Goal: Task Accomplishment & Management: Use online tool/utility

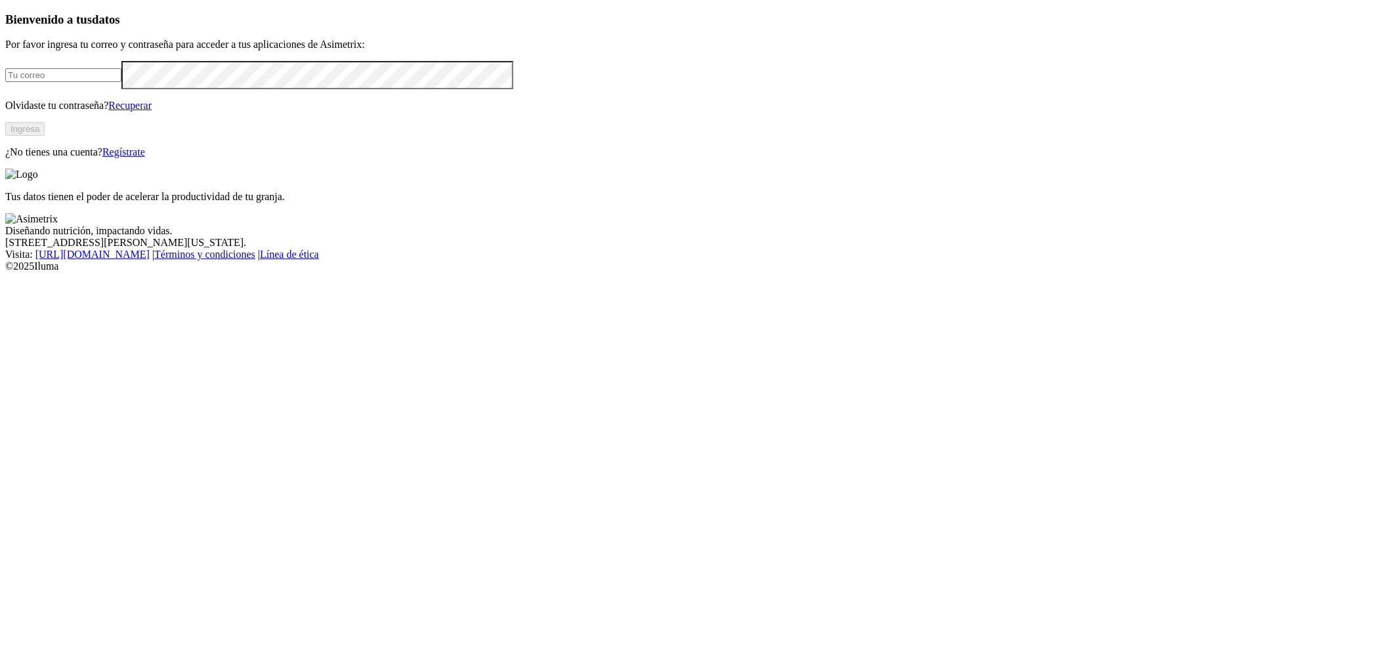
click at [121, 82] on input "email" at bounding box center [63, 75] width 116 height 14
paste input "[PERSON_NAME][EMAIL_ADDRESS][PERSON_NAME][DOMAIN_NAME]"
type input "[PERSON_NAME][EMAIL_ADDRESS][PERSON_NAME][DOMAIN_NAME]"
click at [450, 158] on div "Bienvenido a tus datos Por favor ingresa tu correo y contraseña para acceder a …" at bounding box center [700, 85] width 1390 height 146
click at [45, 136] on button "Ingresa" at bounding box center [24, 129] width 39 height 14
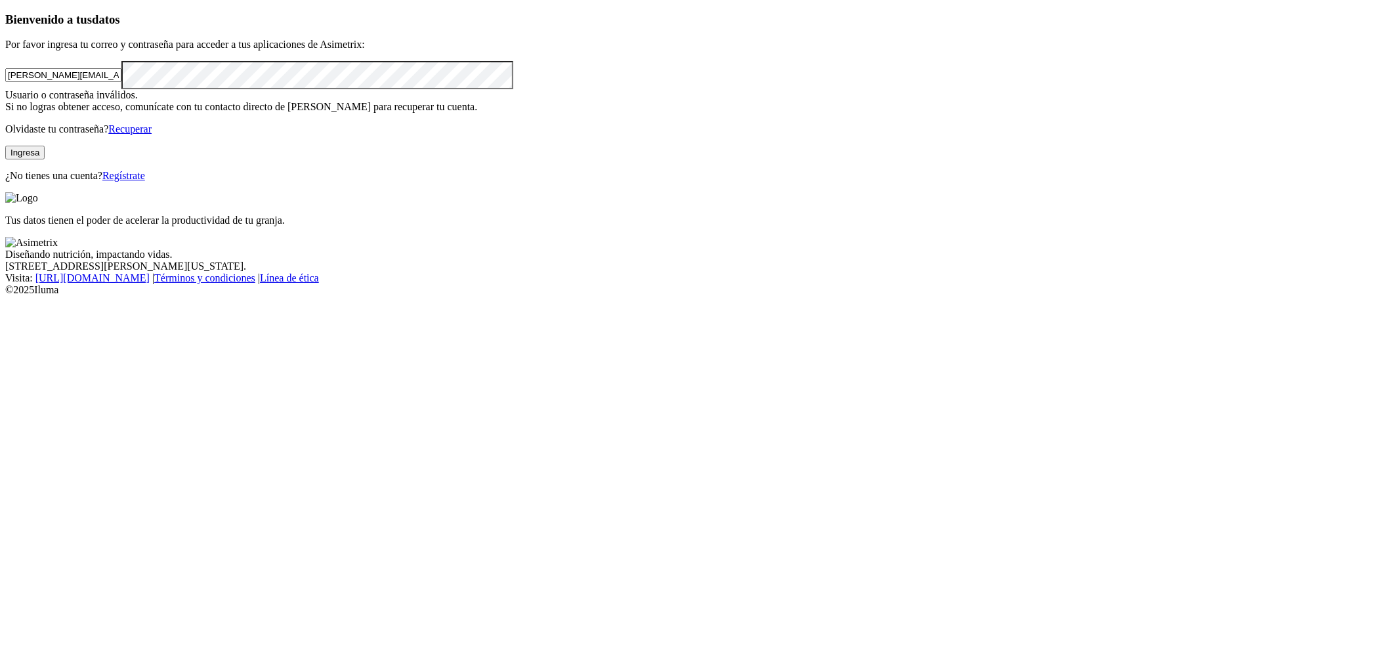
click at [45, 160] on button "Ingresa" at bounding box center [24, 153] width 39 height 14
click at [0, 238] on html "Bienvenido a tus datos Por favor ingresa tu correo y contraseña para acceder a …" at bounding box center [700, 150] width 1400 height 301
click at [45, 160] on button "Ingresa" at bounding box center [24, 153] width 39 height 14
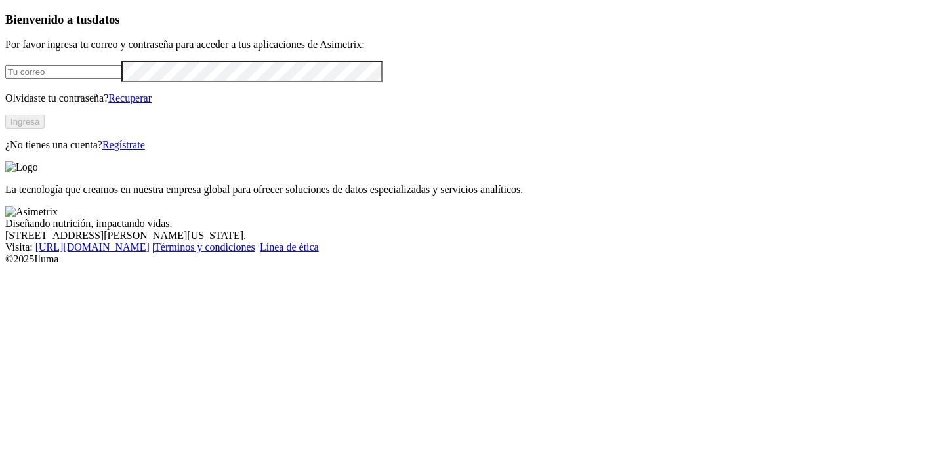
click at [121, 79] on input "email" at bounding box center [63, 72] width 116 height 14
type input "damian.garcia@asimetrix.co"
click at [95, 151] on div "Bienvenido a tus datos Por favor ingresa tu correo y contraseña para acceder a …" at bounding box center [466, 81] width 923 height 138
click at [45, 129] on button "Ingresa" at bounding box center [24, 122] width 39 height 14
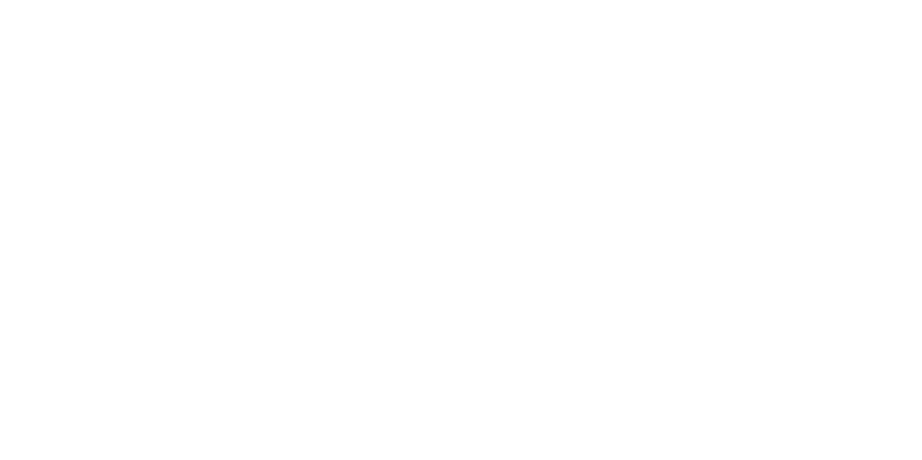
scroll to position [146, 0]
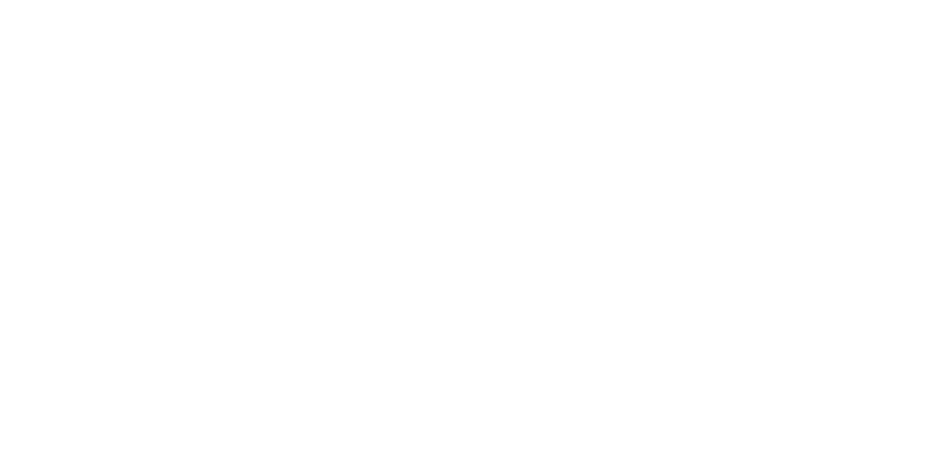
drag, startPoint x: 689, startPoint y: 282, endPoint x: 684, endPoint y: 277, distance: 7.4
